Goal: Information Seeking & Learning: Learn about a topic

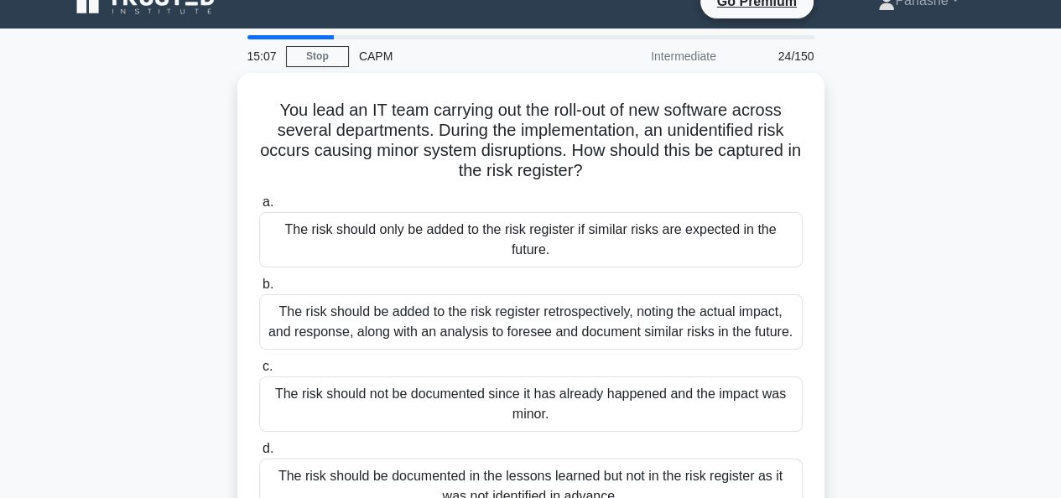
scroll to position [7, 0]
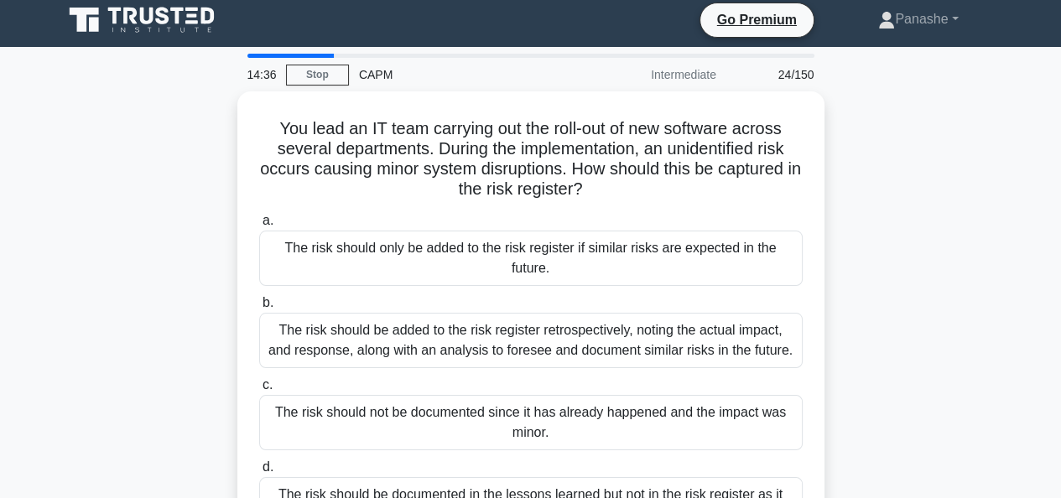
drag, startPoint x: 1056, startPoint y: 229, endPoint x: 1056, endPoint y: 240, distance: 10.9
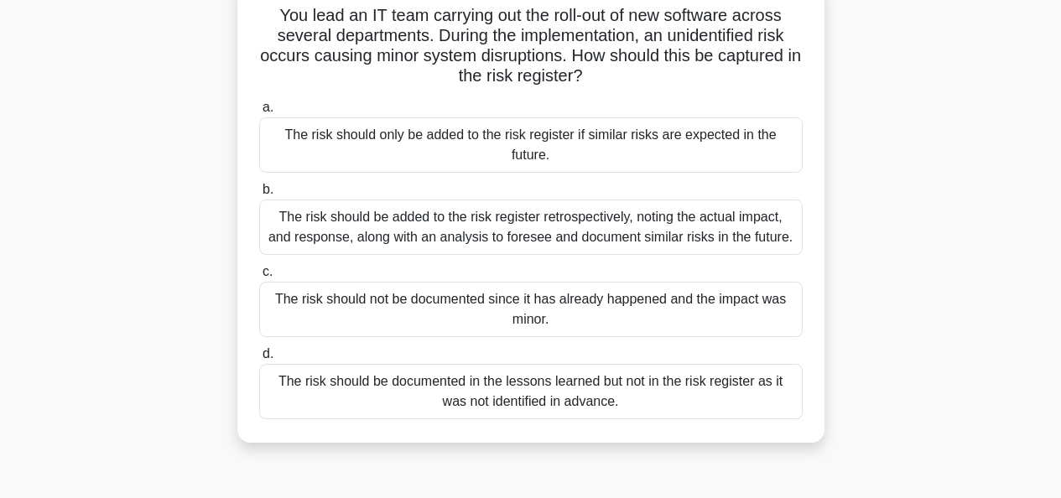
scroll to position [153, 0]
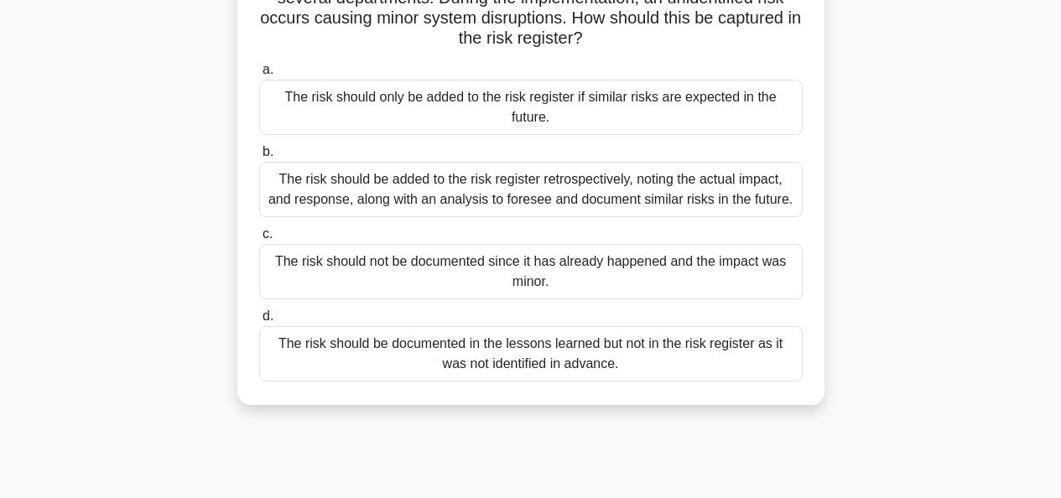
click at [617, 194] on div "The risk should be added to the risk register retrospectively, noting the actua…" at bounding box center [530, 189] width 543 height 55
click at [259, 158] on input "b. The risk should be added to the risk register retrospectively, noting the ac…" at bounding box center [259, 152] width 0 height 11
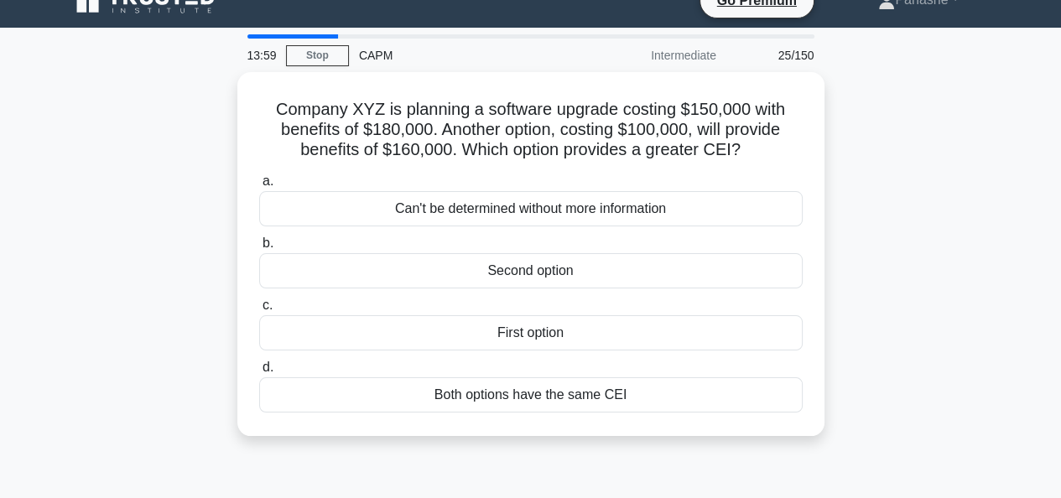
scroll to position [0, 0]
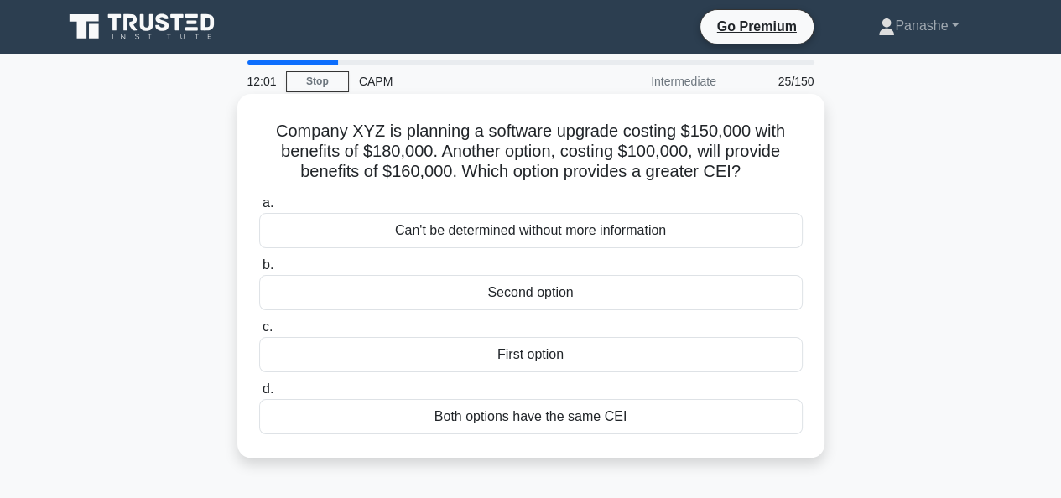
click at [550, 303] on div "Second option" at bounding box center [530, 292] width 543 height 35
click at [259, 271] on input "b. Second option" at bounding box center [259, 265] width 0 height 11
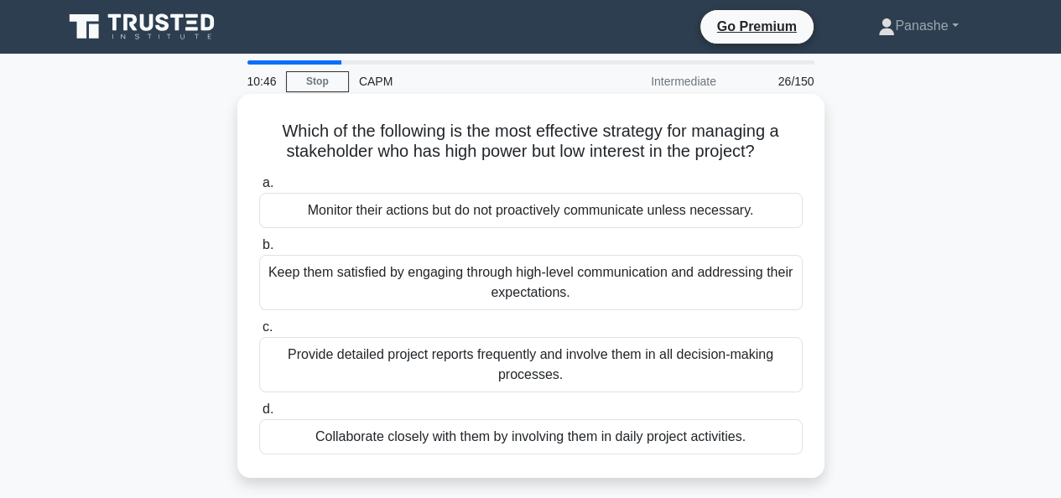
click at [550, 215] on div "Monitor their actions but do not proactively communicate unless necessary." at bounding box center [530, 210] width 543 height 35
click at [259, 189] on input "a. Monitor their actions but do not proactively communicate unless necessary." at bounding box center [259, 183] width 0 height 11
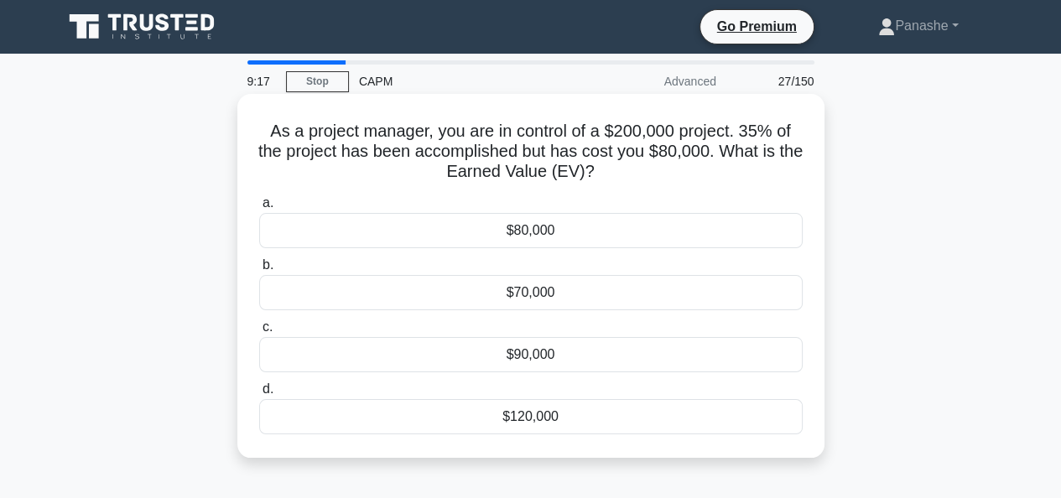
click at [450, 129] on h5 "As a project manager, you are in control of a $200,000 project. 35% of the proj…" at bounding box center [530, 152] width 547 height 62
click at [501, 409] on div "$120,000" at bounding box center [530, 416] width 543 height 35
click at [259, 395] on input "d. $120,000" at bounding box center [259, 389] width 0 height 11
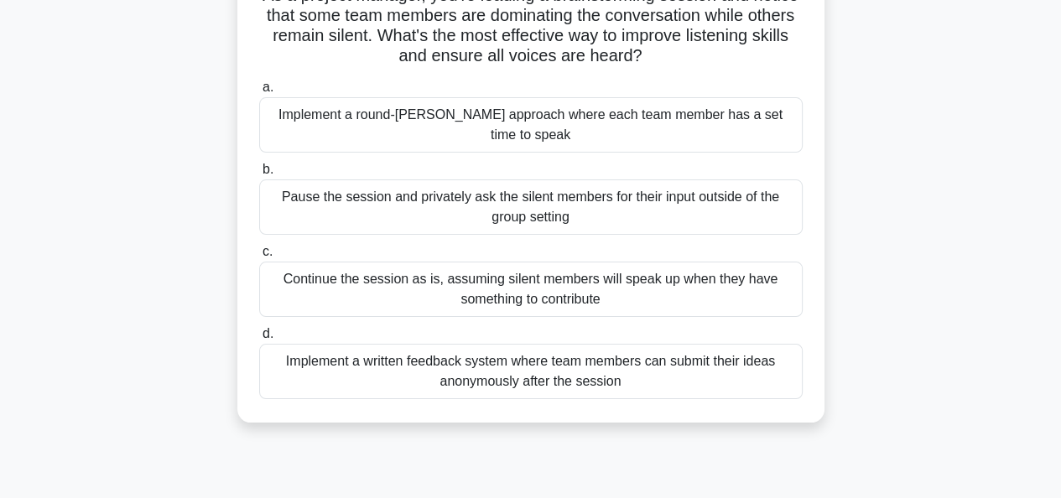
scroll to position [147, 0]
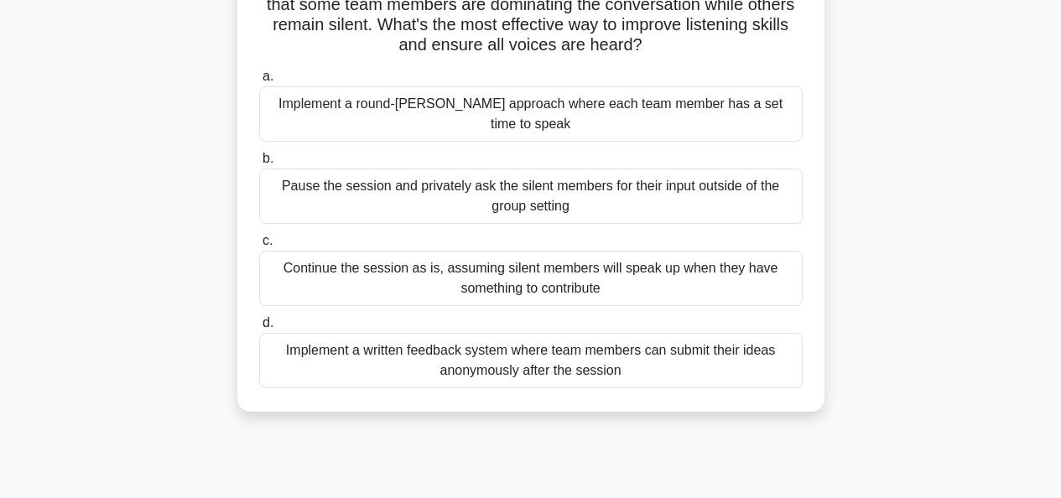
click at [599, 340] on div "Implement a written feedback system where team members can submit their ideas a…" at bounding box center [530, 360] width 543 height 55
click at [259, 329] on input "d. Implement a written feedback system where team members can submit their idea…" at bounding box center [259, 323] width 0 height 11
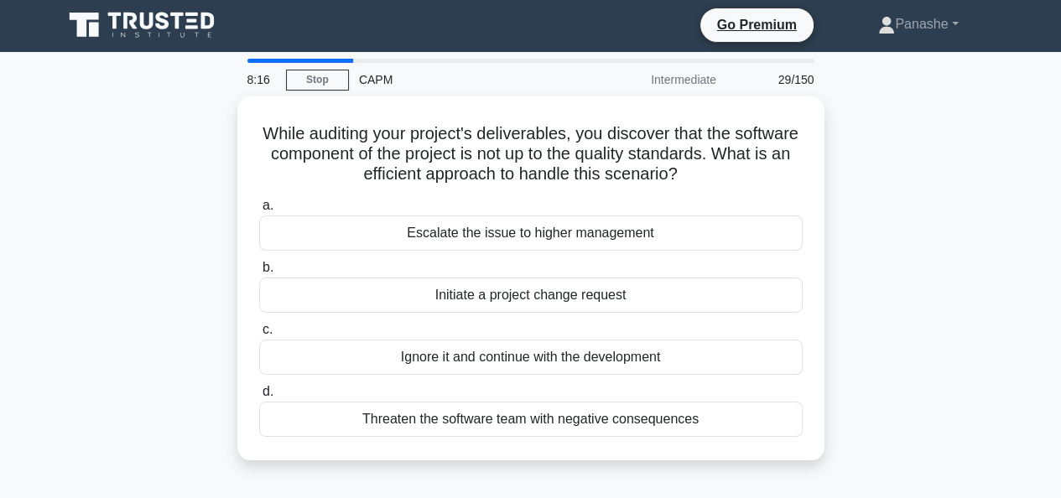
scroll to position [0, 0]
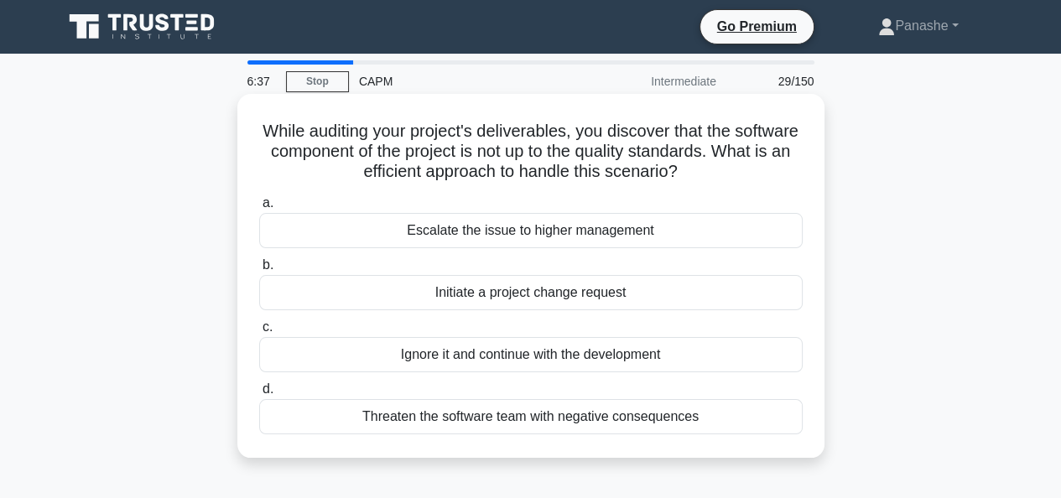
click at [605, 230] on div "Escalate the issue to higher management" at bounding box center [530, 230] width 543 height 35
click at [259, 209] on input "a. Escalate the issue to higher management" at bounding box center [259, 203] width 0 height 11
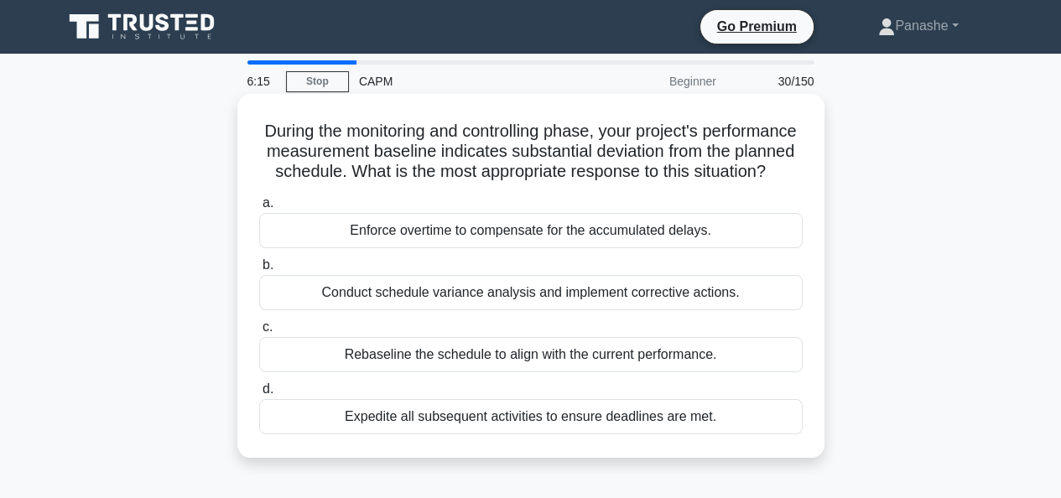
click at [392, 153] on h5 "During the monitoring and controlling phase, your project's performance measure…" at bounding box center [530, 152] width 547 height 62
click at [579, 310] on div "Conduct schedule variance analysis and implement corrective actions." at bounding box center [530, 292] width 543 height 35
click at [259, 271] on input "b. Conduct schedule variance analysis and implement corrective actions." at bounding box center [259, 265] width 0 height 11
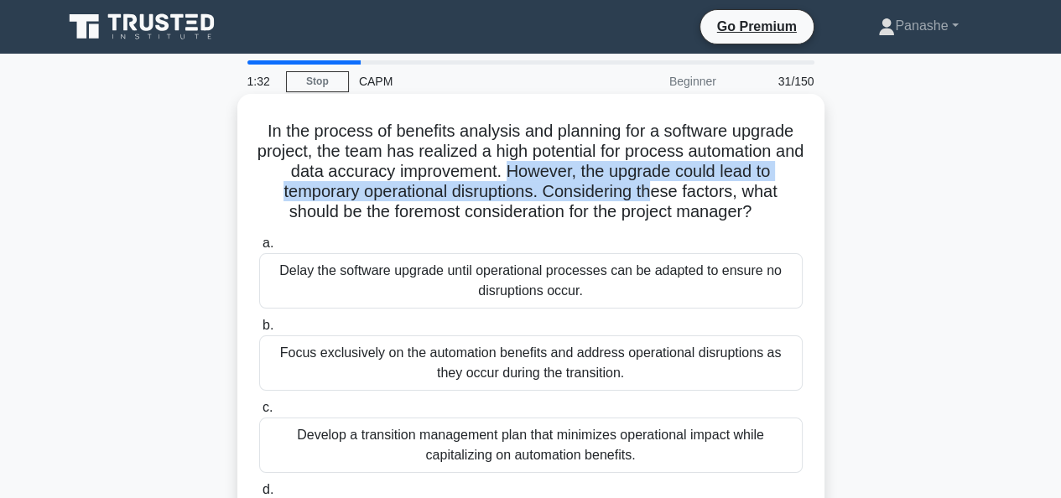
drag, startPoint x: 523, startPoint y: 173, endPoint x: 662, endPoint y: 199, distance: 140.8
click at [662, 199] on h5 "In the process of benefits analysis and planning for a software upgrade project…" at bounding box center [530, 172] width 547 height 102
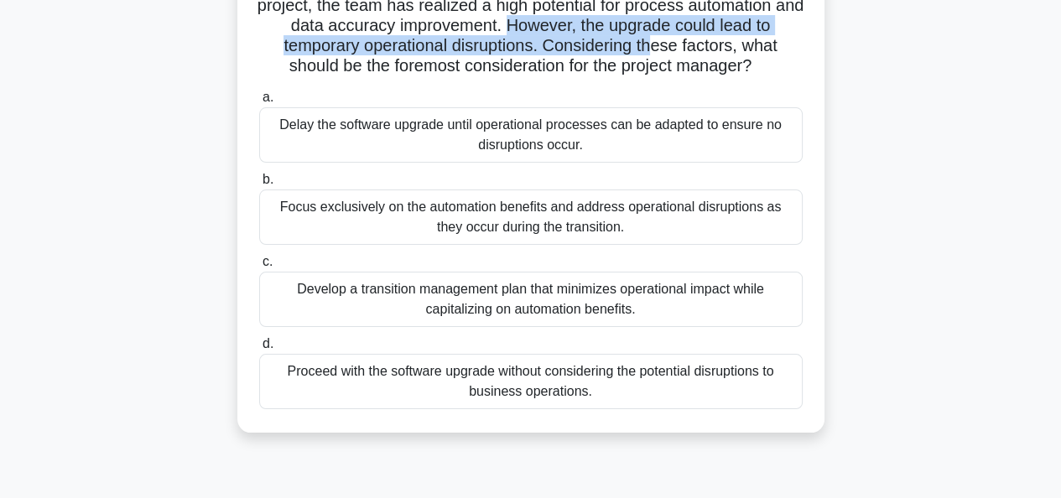
scroll to position [169, 0]
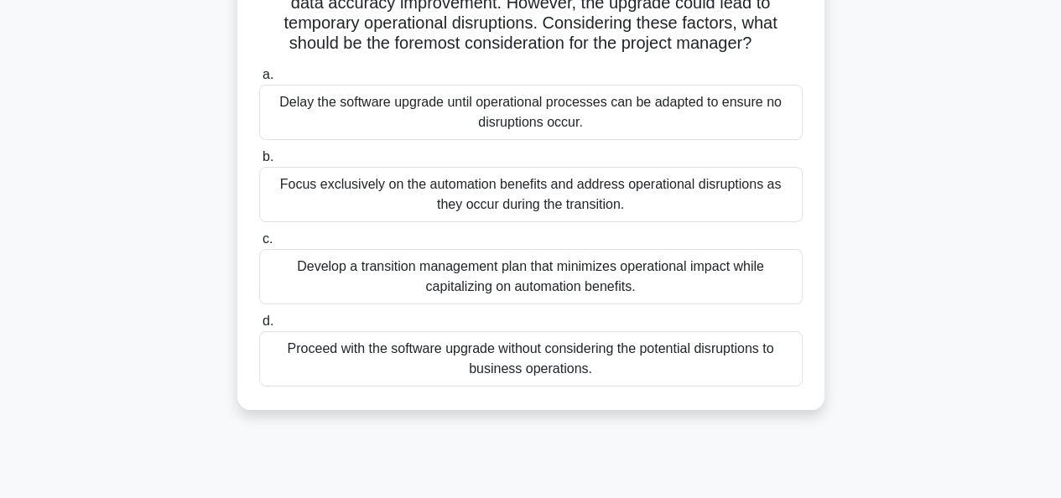
click at [598, 279] on div "Develop a transition management plan that minimizes operational impact while ca…" at bounding box center [530, 276] width 543 height 55
click at [259, 245] on input "c. Develop a transition management plan that minimizes operational impact while…" at bounding box center [259, 239] width 0 height 11
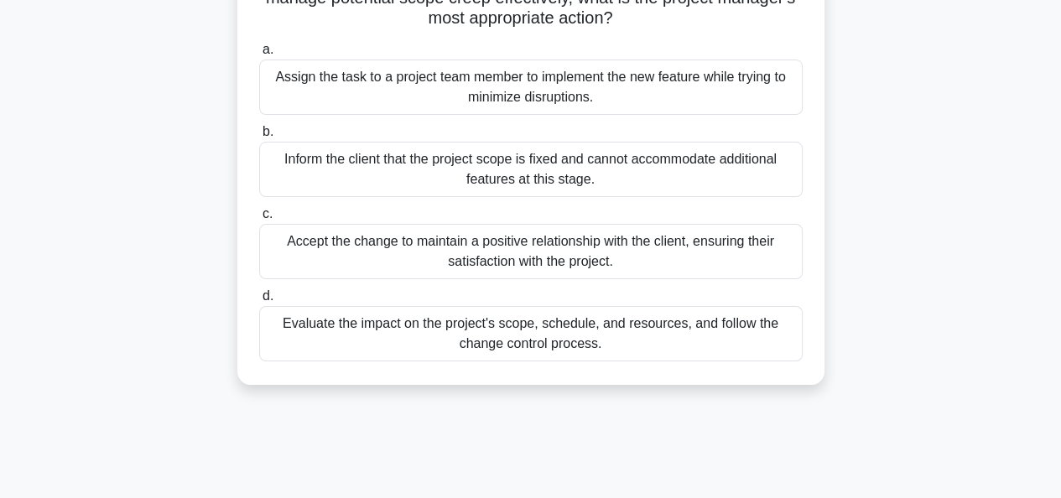
scroll to position [188, 0]
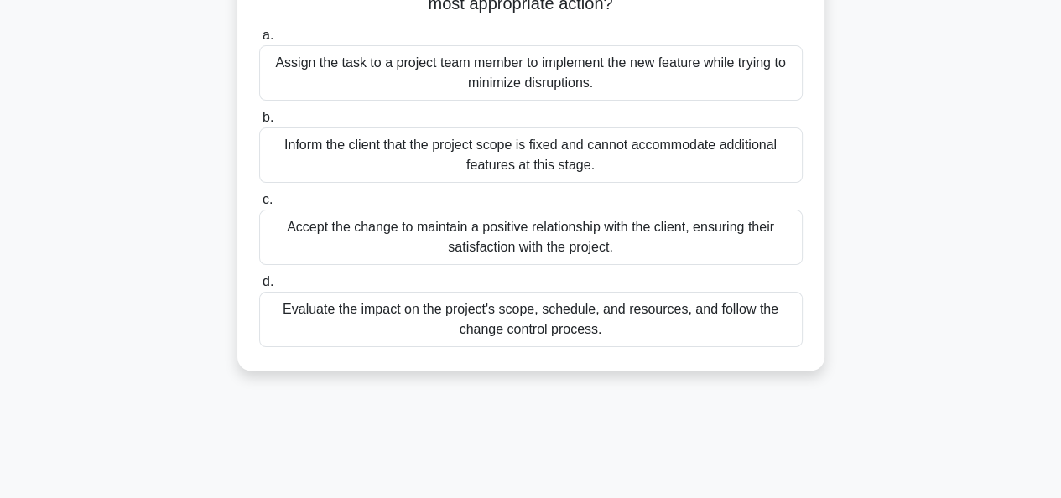
click at [521, 314] on div "Evaluate the impact on the project's scope, schedule, and resources, and follow…" at bounding box center [530, 319] width 543 height 55
click at [259, 288] on input "d. Evaluate the impact on the project's scope, schedule, and resources, and fol…" at bounding box center [259, 282] width 0 height 11
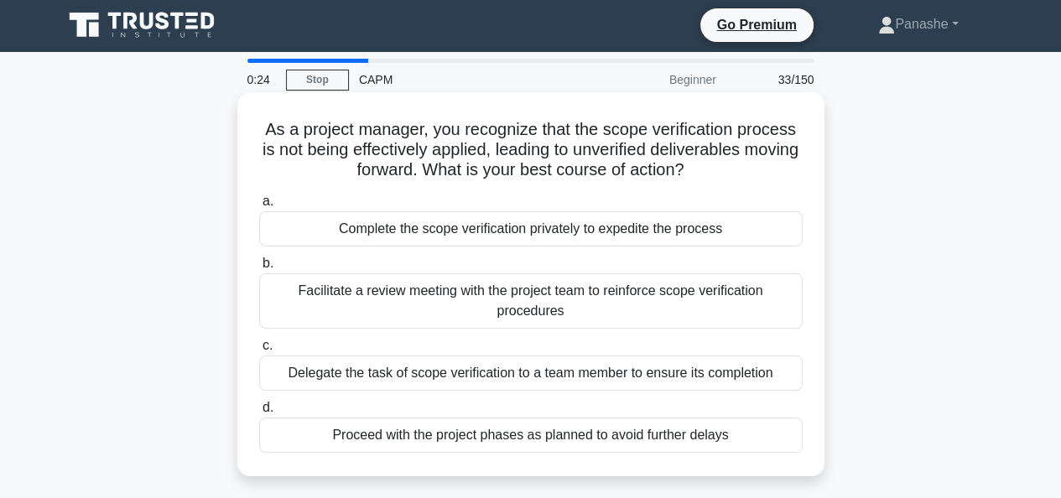
scroll to position [0, 0]
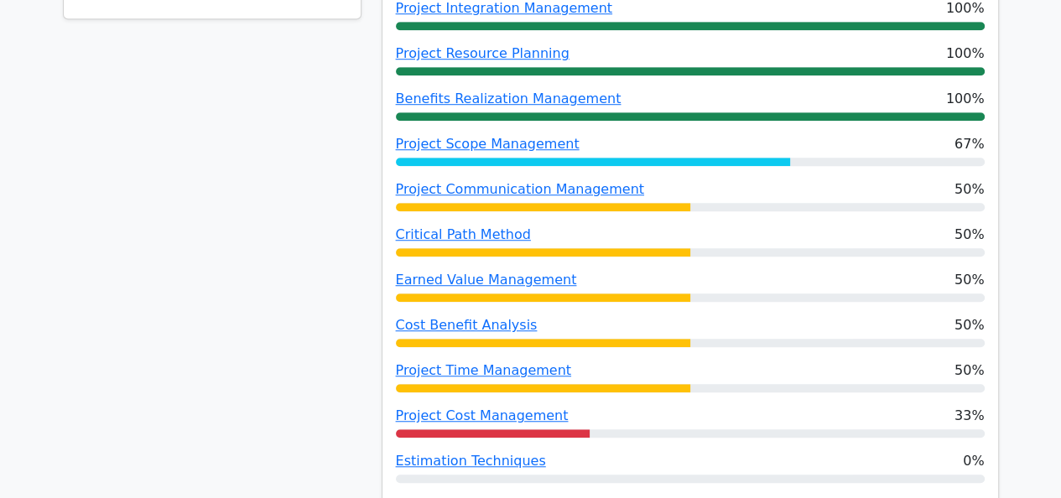
scroll to position [979, 0]
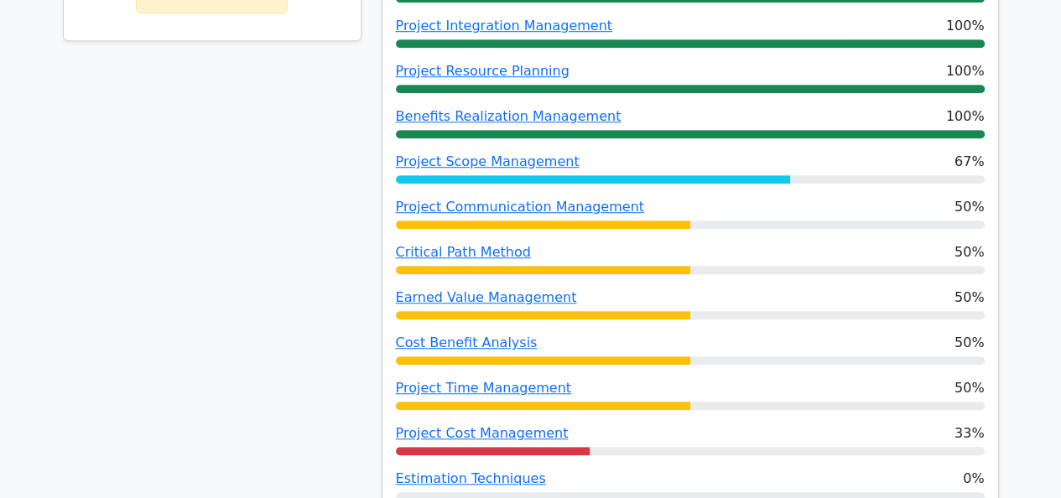
drag, startPoint x: 345, startPoint y: 127, endPoint x: 530, endPoint y: 257, distance: 226.3
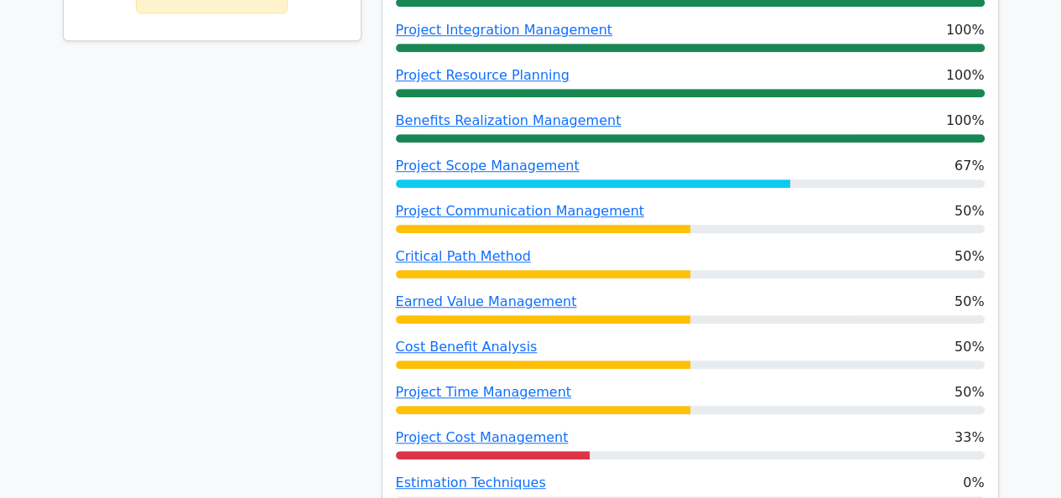
click at [195, 169] on div "59% Your Score Keep practicing!" at bounding box center [212, 233] width 319 height 912
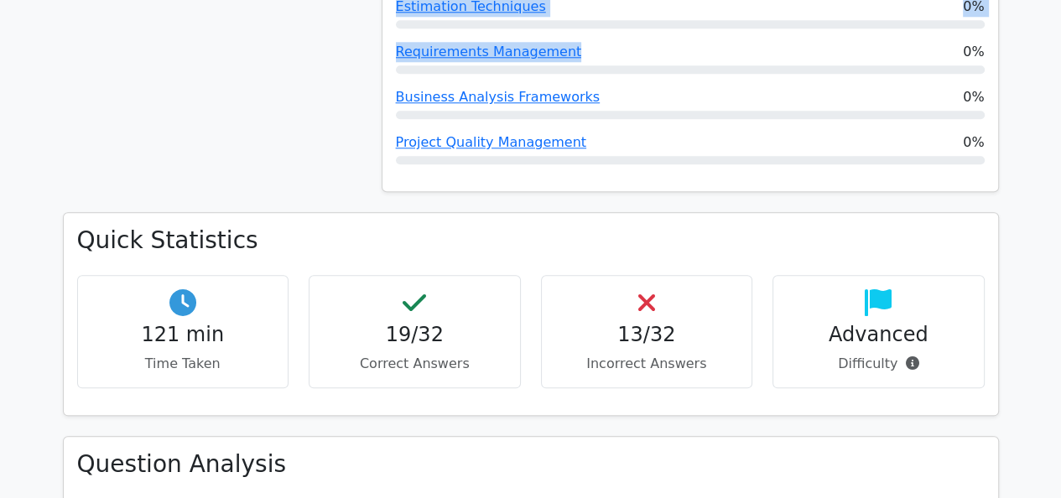
scroll to position [1405, 0]
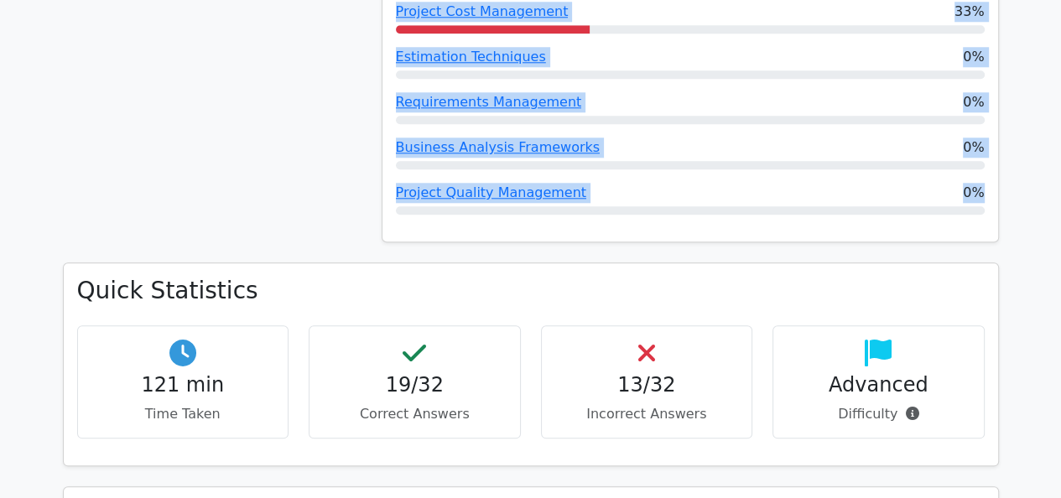
drag, startPoint x: 387, startPoint y: 133, endPoint x: 662, endPoint y: 162, distance: 277.3
copy div "Project Communication Management 50% Critical Path Method 50% Earned Value Mana…"
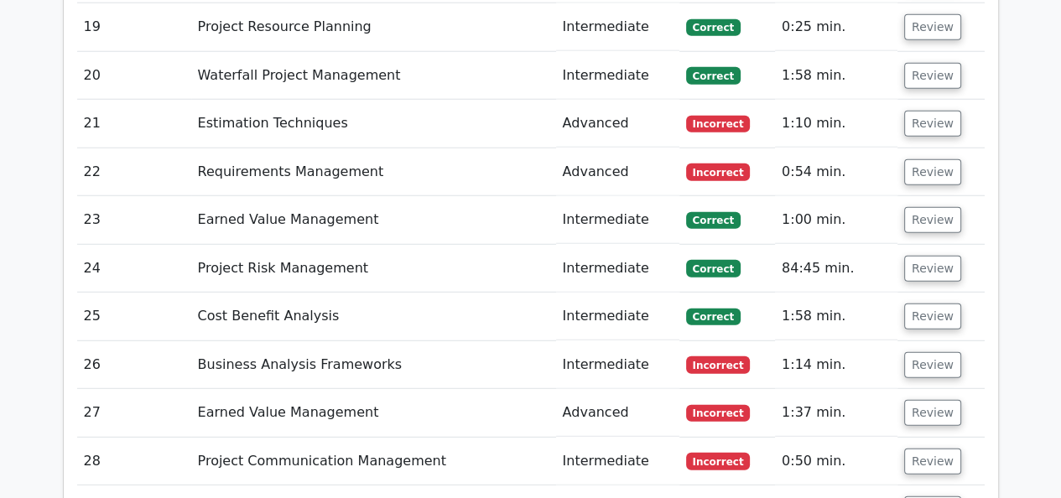
scroll to position [3807, 0]
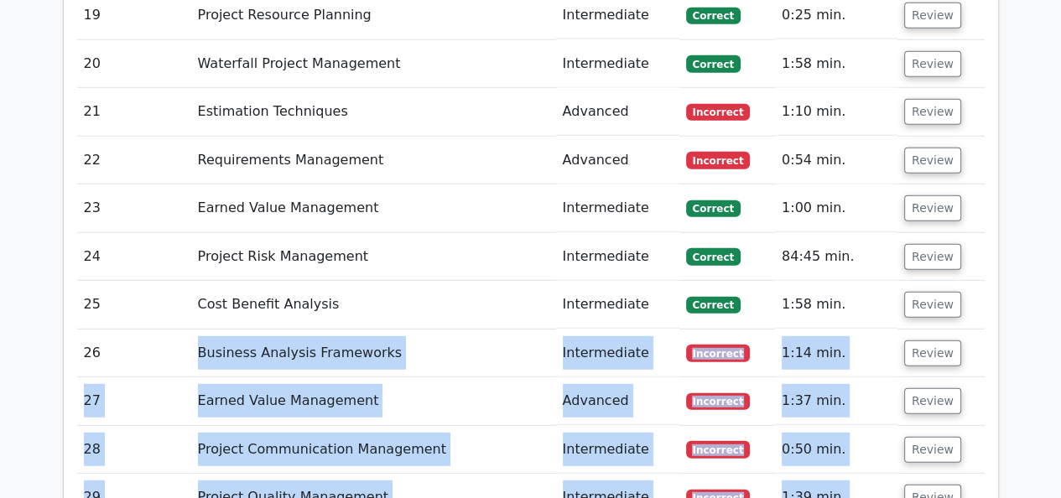
drag, startPoint x: 182, startPoint y: 170, endPoint x: 919, endPoint y: 335, distance: 755.1
click at [282, 329] on td "Business Analysis Frameworks" at bounding box center [373, 353] width 365 height 48
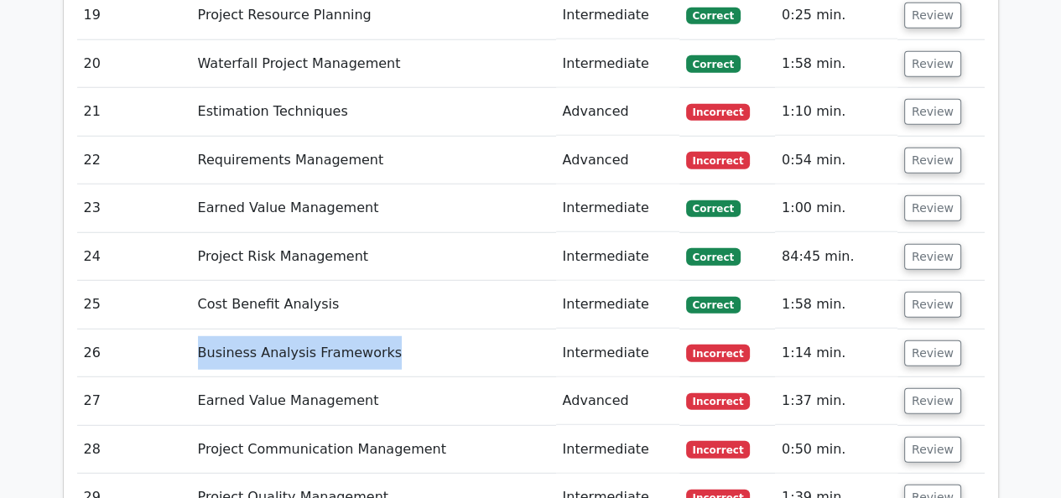
drag, startPoint x: 196, startPoint y: 173, endPoint x: 409, endPoint y: 176, distance: 213.0
click at [409, 329] on td "Business Analysis Frameworks" at bounding box center [373, 353] width 365 height 48
copy td "Business Analysis Frameworks"
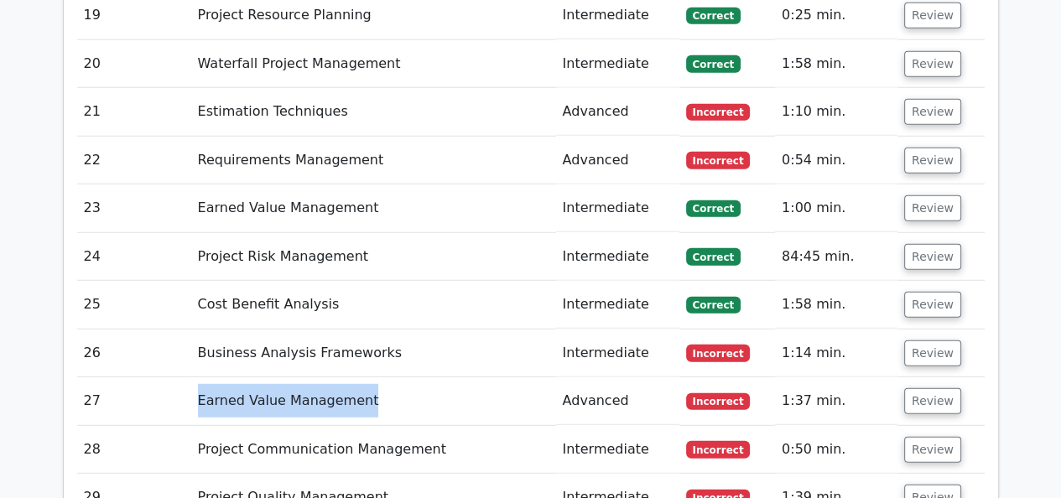
drag, startPoint x: 366, startPoint y: 226, endPoint x: 197, endPoint y: 215, distance: 169.7
click at [197, 377] on td "Earned Value Management" at bounding box center [373, 401] width 365 height 48
copy td "Earned Value Management"
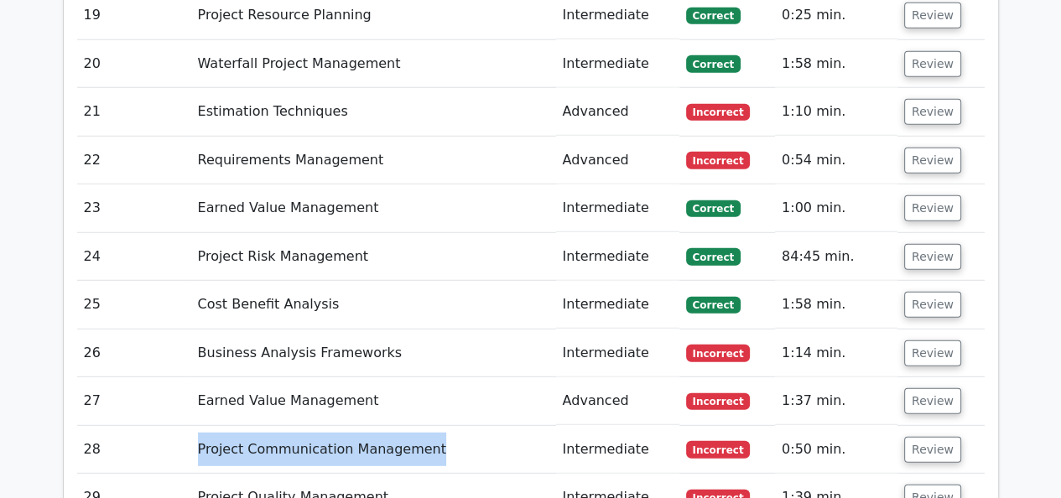
drag, startPoint x: 191, startPoint y: 267, endPoint x: 422, endPoint y: 249, distance: 231.3
click at [422, 426] on td "Project Communication Management" at bounding box center [373, 450] width 365 height 48
copy td "Project Communication Management"
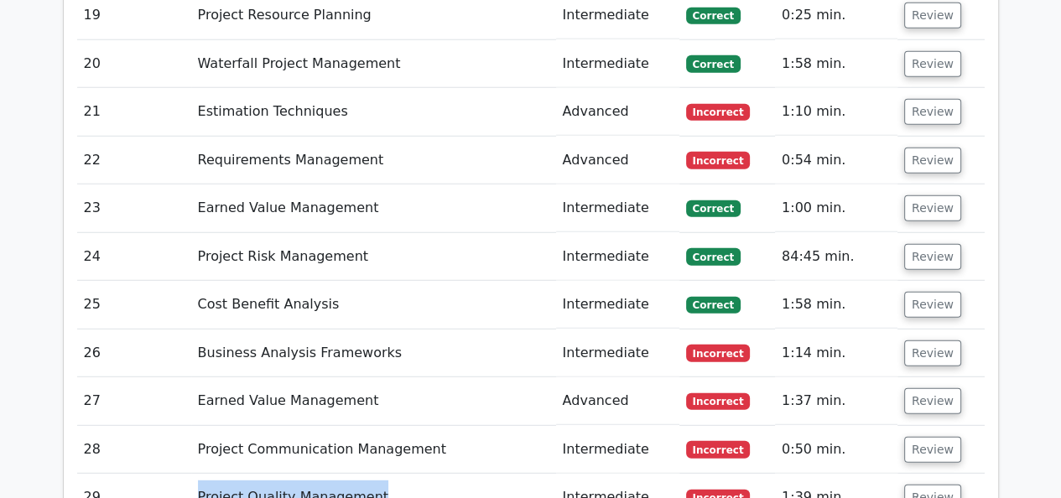
drag, startPoint x: 195, startPoint y: 314, endPoint x: 390, endPoint y: 334, distance: 196.4
click at [390, 474] on td "Project Quality Management" at bounding box center [373, 498] width 365 height 48
copy td "Project Quality Management"
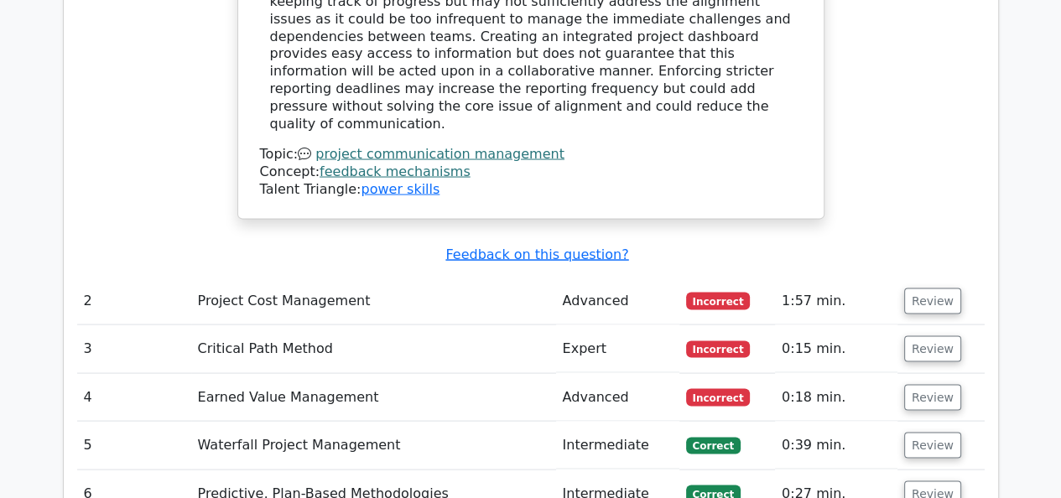
scroll to position [2654, 0]
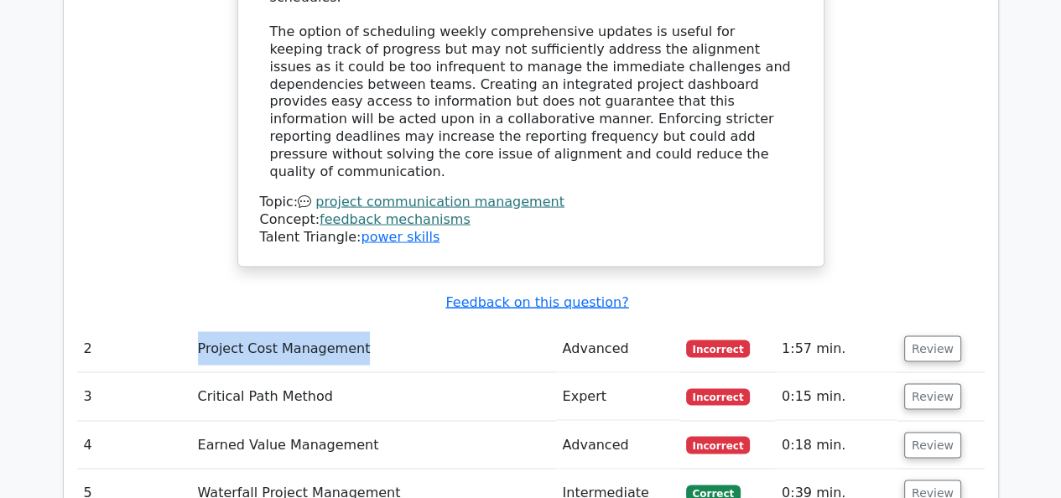
drag, startPoint x: 195, startPoint y: 175, endPoint x: 391, endPoint y: 166, distance: 196.4
click at [393, 325] on td "Project Cost Management" at bounding box center [373, 349] width 365 height 48
copy td "Project Cost Management"
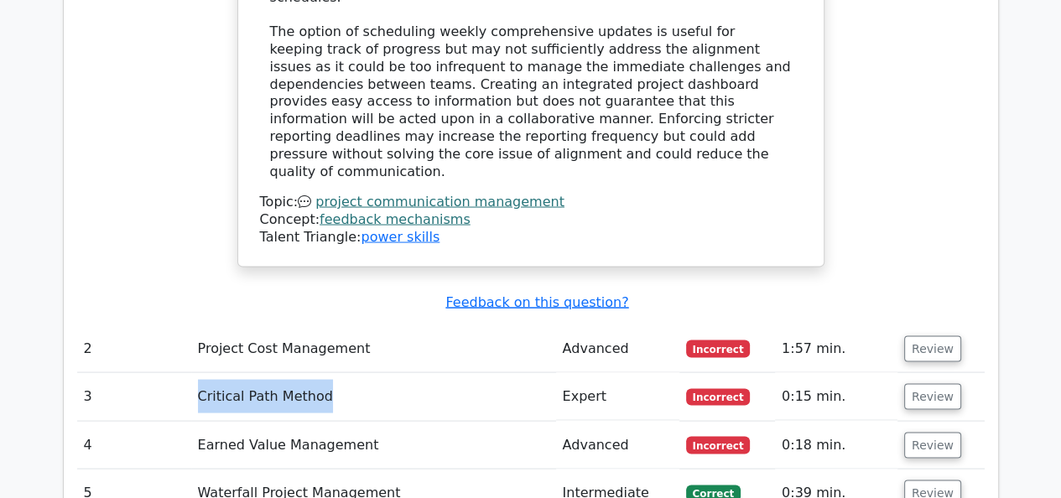
drag, startPoint x: 193, startPoint y: 221, endPoint x: 336, endPoint y: 218, distance: 143.4
click at [336, 373] on td "Critical Path Method" at bounding box center [373, 397] width 365 height 48
copy td "Critical Path Method"
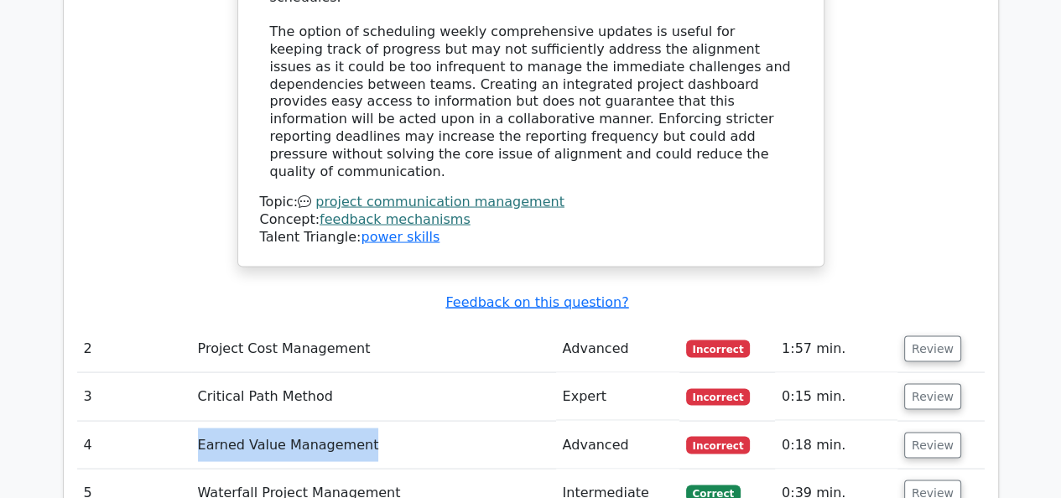
drag, startPoint x: 195, startPoint y: 272, endPoint x: 390, endPoint y: 259, distance: 195.8
click at [390, 422] on td "Earned Value Management" at bounding box center [373, 446] width 365 height 48
copy td "Earned Value Management"
